Goal: Task Accomplishment & Management: Manage account settings

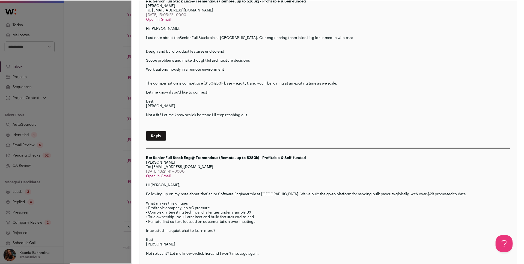
scroll to position [839, 0]
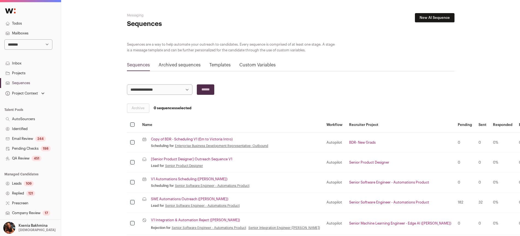
select select "***"
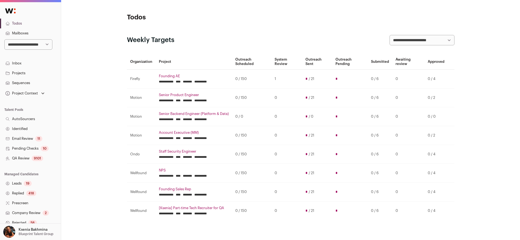
click at [17, 83] on link "Sequences" at bounding box center [30, 83] width 61 height 10
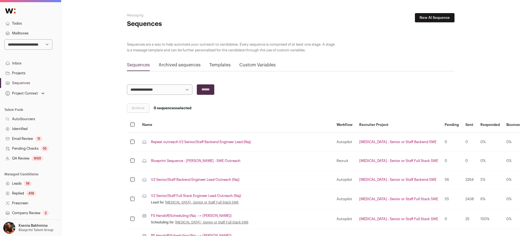
scroll to position [7, 0]
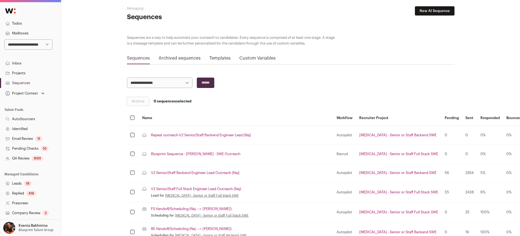
click at [24, 74] on link "Projects" at bounding box center [30, 73] width 61 height 10
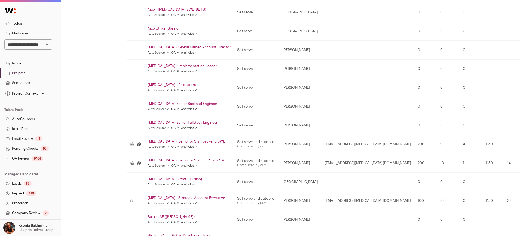
scroll to position [174, 0]
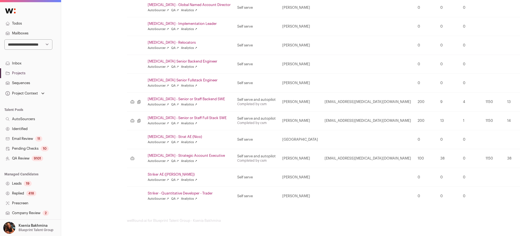
click at [168, 156] on link "[MEDICAL_DATA] - Strategic Account Executive" at bounding box center [189, 155] width 83 height 4
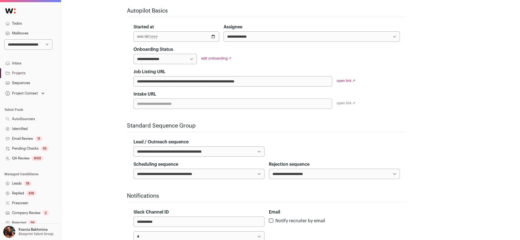
scroll to position [84, 0]
click at [26, 84] on link "Sequences" at bounding box center [30, 83] width 61 height 10
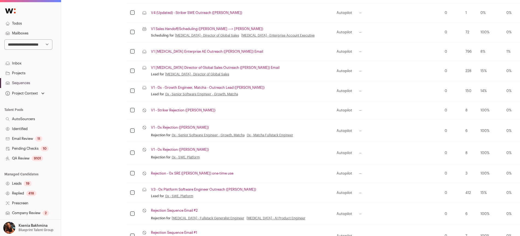
scroll to position [804, 0]
click at [208, 30] on link "V1 Sales Handoff/Scheduling (Stephen ---> Scott)" at bounding box center [207, 29] width 112 height 4
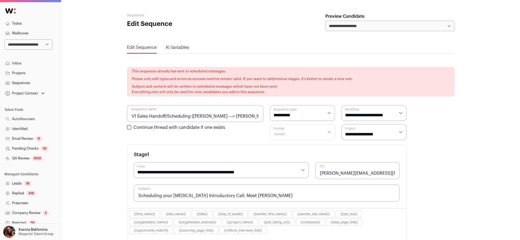
select select "****"
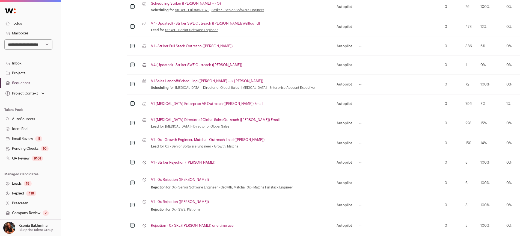
scroll to position [743, 0]
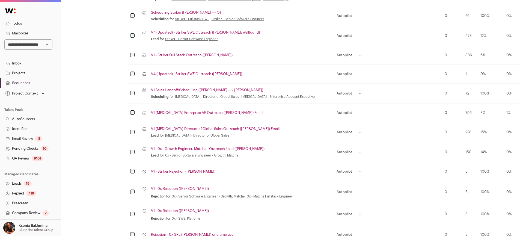
click at [207, 89] on link "V1 Sales Handoff/Scheduling (Stephen ---> Scott)" at bounding box center [207, 90] width 112 height 4
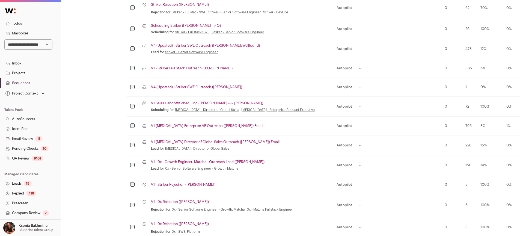
scroll to position [730, 0]
click at [17, 73] on link "Projects" at bounding box center [30, 73] width 61 height 10
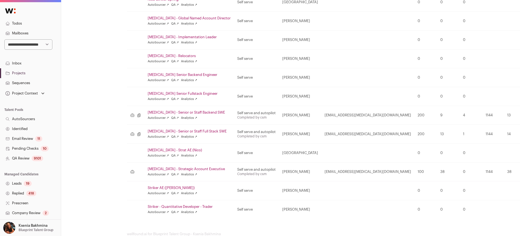
scroll to position [174, 0]
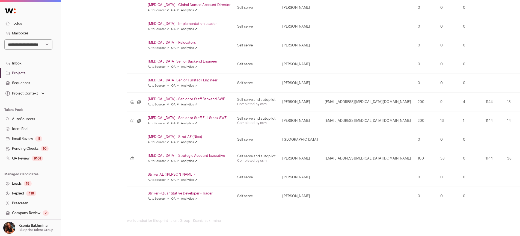
click at [185, 153] on link "[MEDICAL_DATA] - Strategic Account Executive" at bounding box center [189, 155] width 83 height 4
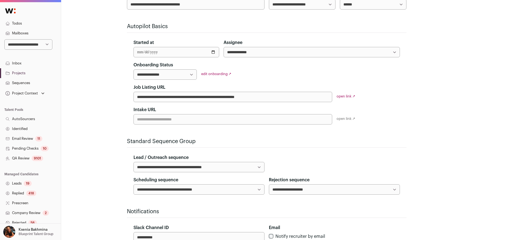
scroll to position [96, 0]
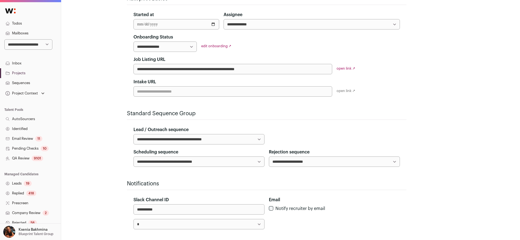
click at [13, 80] on link "Sequences" at bounding box center [30, 83] width 61 height 10
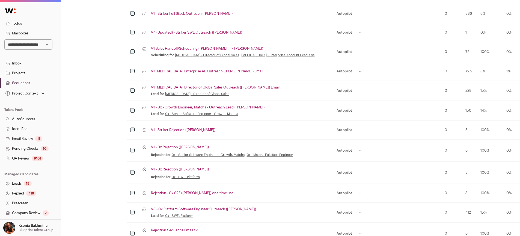
scroll to position [944, 0]
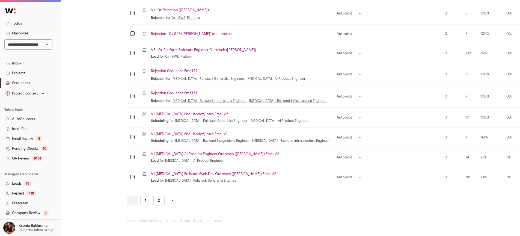
click at [157, 200] on link "2" at bounding box center [158, 201] width 11 height 10
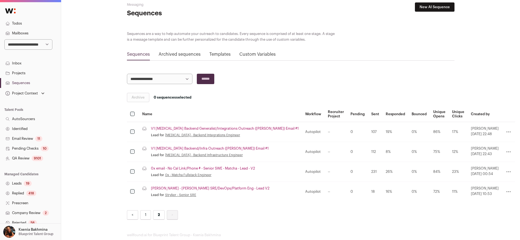
scroll to position [21, 0]
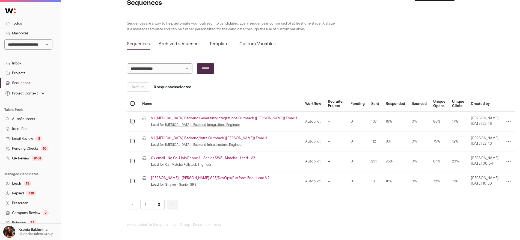
click at [148, 204] on link "1" at bounding box center [145, 205] width 11 height 10
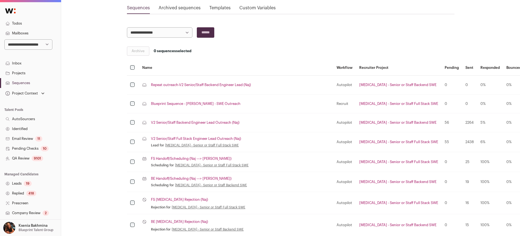
scroll to position [71, 0]
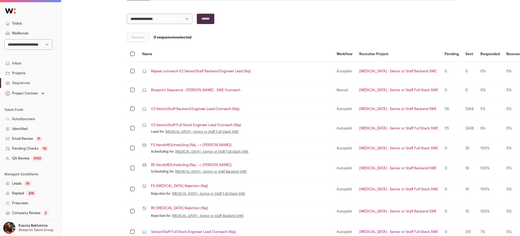
click at [141, 16] on select "**********" at bounding box center [160, 19] width 66 height 10
select select "**********"
click at [203, 22] on input "******" at bounding box center [205, 19] width 17 height 10
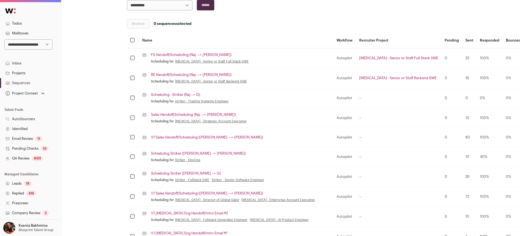
scroll to position [86, 0]
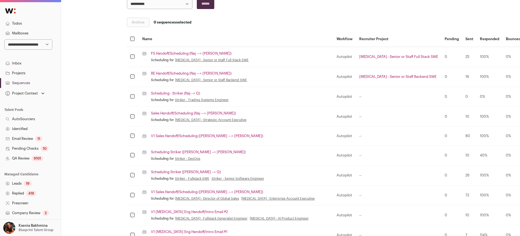
click at [170, 115] on link "Sales Handoff/Scheduling (Naj ---> Erik)" at bounding box center [193, 113] width 85 height 4
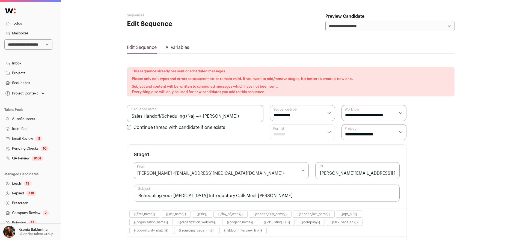
click at [215, 117] on input "Sales Handoff/Scheduling (Naj ---> Erik)" at bounding box center [195, 113] width 136 height 17
drag, startPoint x: 210, startPoint y: 116, endPoint x: 202, endPoint y: 116, distance: 7.9
click at [202, 116] on input "Sales Handoff/Scheduling (Naj ---> Erik)" at bounding box center [195, 113] width 136 height 17
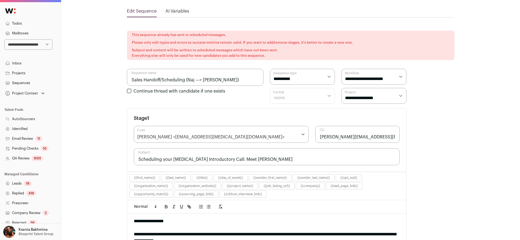
scroll to position [39, 0]
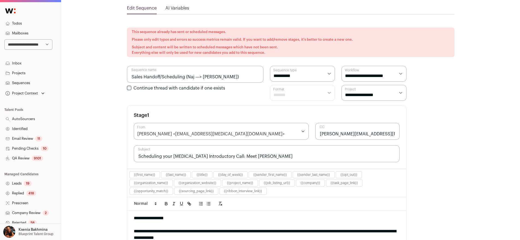
type input "Sales Handoff/Scheduling (Naj ---> Scott)"
click at [364, 132] on input "erik.mejia@squint.ai" at bounding box center [357, 131] width 84 height 17
drag, startPoint x: 366, startPoint y: 132, endPoint x: 318, endPoint y: 133, distance: 48.3
click at [318, 133] on input "erik.mejia@squint.ai" at bounding box center [357, 131] width 84 height 17
paste input "scott.blackwell"
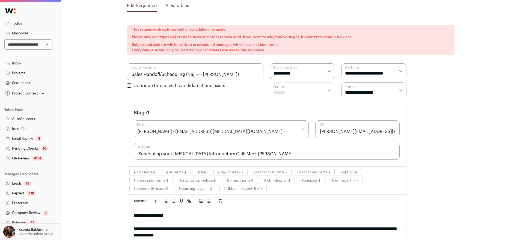
scroll to position [48, 0]
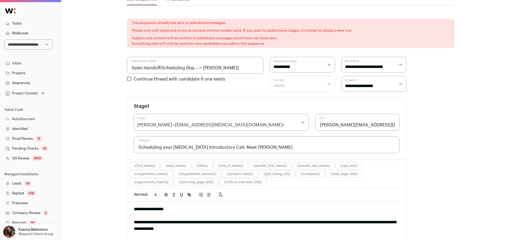
type input "scott.blackwell@squint.ai"
drag, startPoint x: 245, startPoint y: 146, endPoint x: 236, endPoint y: 146, distance: 9.0
click at [236, 146] on input "Scheduling your Squint Introductory Call: Meet Erik" at bounding box center [267, 144] width 266 height 17
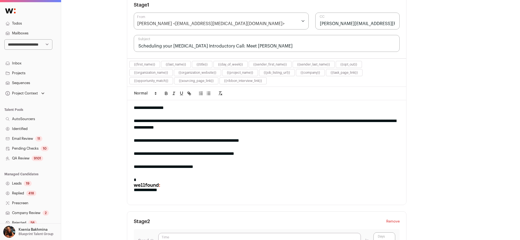
scroll to position [164, 0]
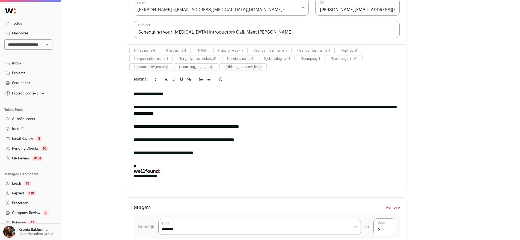
type input "Scheduling your Squint Introductory Call: Meet Scott"
click at [365, 107] on div "**********" at bounding box center [265, 110] width 262 height 13
click at [367, 106] on div "**********" at bounding box center [265, 110] width 262 height 13
drag, startPoint x: 367, startPoint y: 106, endPoint x: 360, endPoint y: 106, distance: 6.8
click at [360, 106] on div "**********" at bounding box center [265, 110] width 262 height 13
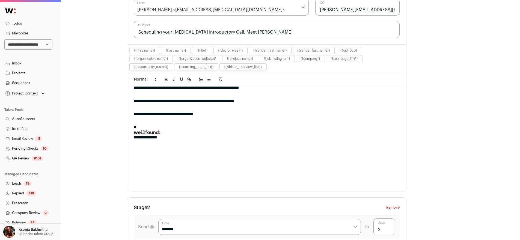
scroll to position [0, 0]
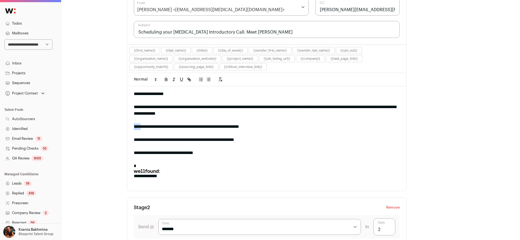
drag, startPoint x: 140, startPoint y: 127, endPoint x: 133, endPoint y: 126, distance: 6.3
click at [134, 126] on div "**********" at bounding box center [265, 126] width 262 height 7
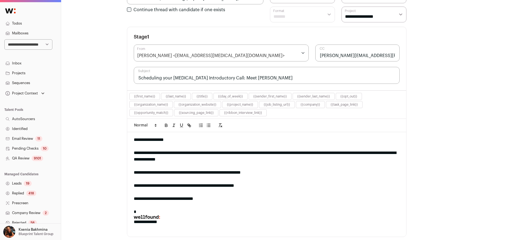
scroll to position [117, 0]
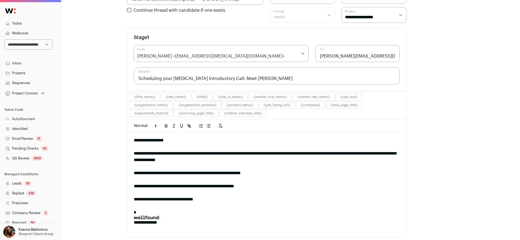
click at [387, 58] on input "scott.blackwell@squint.ai" at bounding box center [357, 53] width 84 height 17
click at [321, 57] on input "scott.blackwell@squint.ai" at bounding box center [357, 53] width 84 height 17
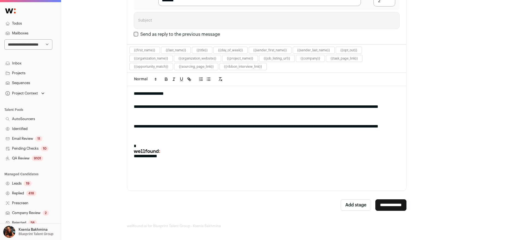
scroll to position [394, 0]
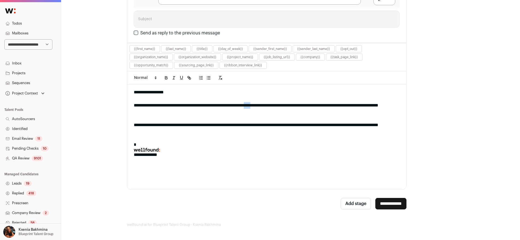
drag, startPoint x: 276, startPoint y: 105, endPoint x: 270, endPoint y: 105, distance: 6.3
click at [270, 105] on div "**********" at bounding box center [267, 108] width 266 height 13
drag, startPoint x: 388, startPoint y: 124, endPoint x: 381, endPoint y: 124, distance: 6.6
click at [381, 124] on div "**********" at bounding box center [267, 128] width 266 height 13
click at [382, 202] on input "**********" at bounding box center [390, 203] width 31 height 11
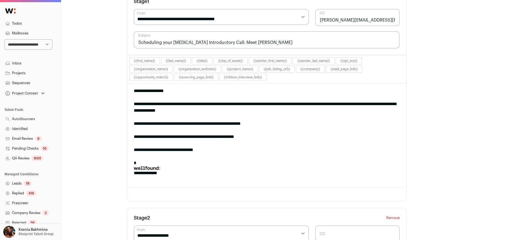
scroll to position [172, 0]
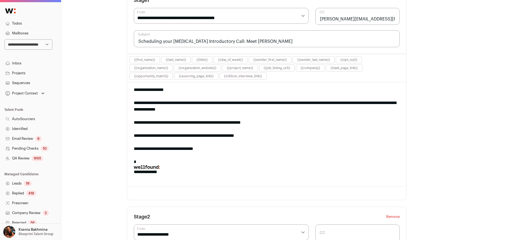
click at [23, 73] on link "Projects" at bounding box center [30, 73] width 61 height 10
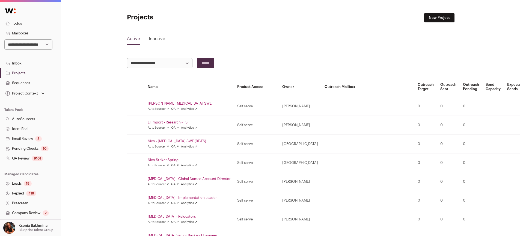
click at [170, 60] on select "**********" at bounding box center [160, 63] width 66 height 10
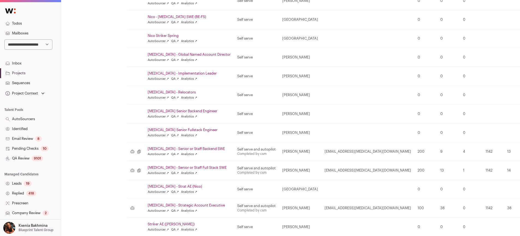
scroll to position [174, 0]
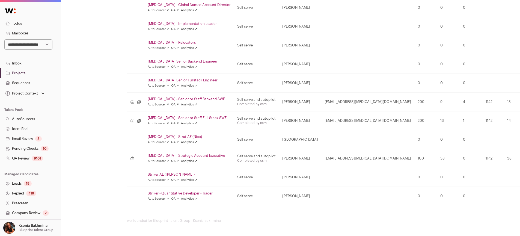
click at [174, 156] on link "[MEDICAL_DATA] - Strategic Account Executive" at bounding box center [189, 155] width 83 height 4
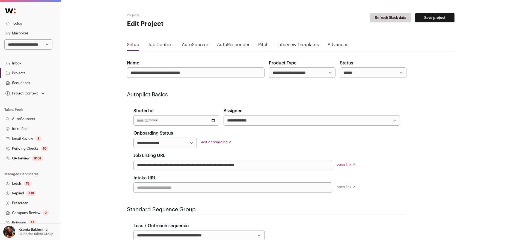
scroll to position [108, 0]
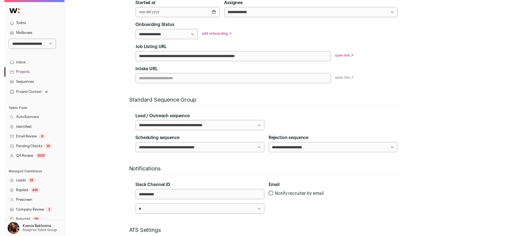
scroll to position [174, 0]
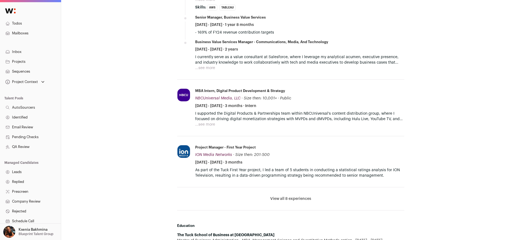
scroll to position [274, 0]
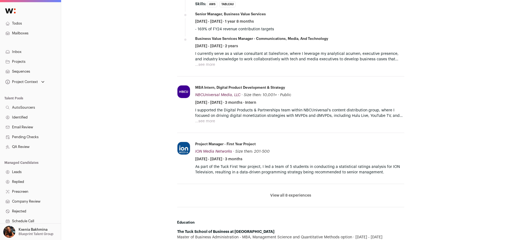
click at [283, 193] on button "View all 8 experiences" at bounding box center [290, 195] width 41 height 5
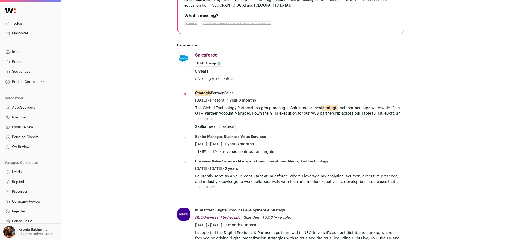
scroll to position [0, 0]
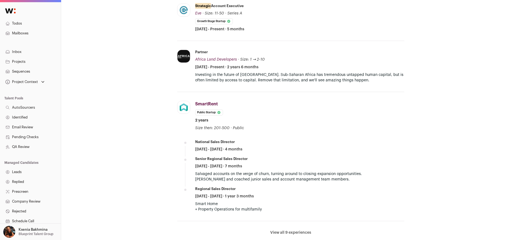
scroll to position [178, 0]
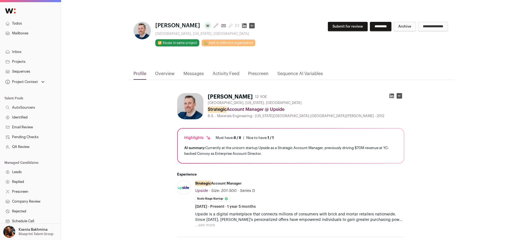
scroll to position [101, 0]
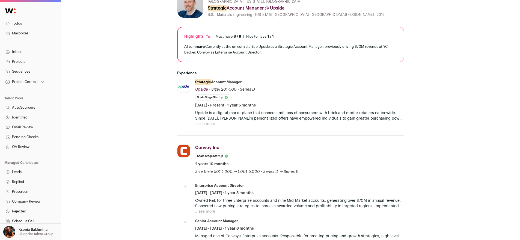
click at [212, 123] on button "...see more" at bounding box center [205, 123] width 20 height 5
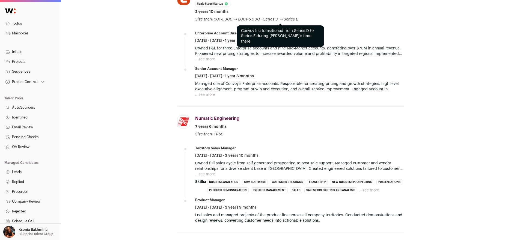
scroll to position [272, 0]
